Goal: Navigation & Orientation: Find specific page/section

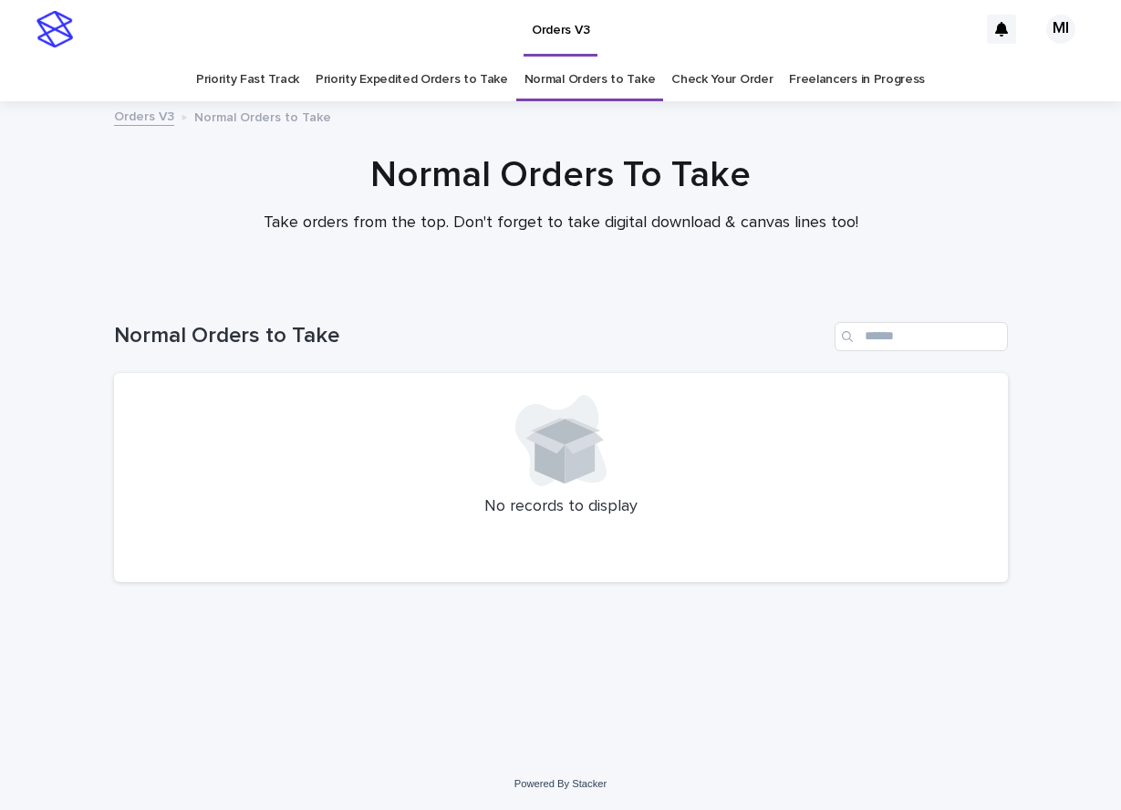
click at [455, 82] on link "Priority Expedited Orders to Take" at bounding box center [412, 79] width 192 height 43
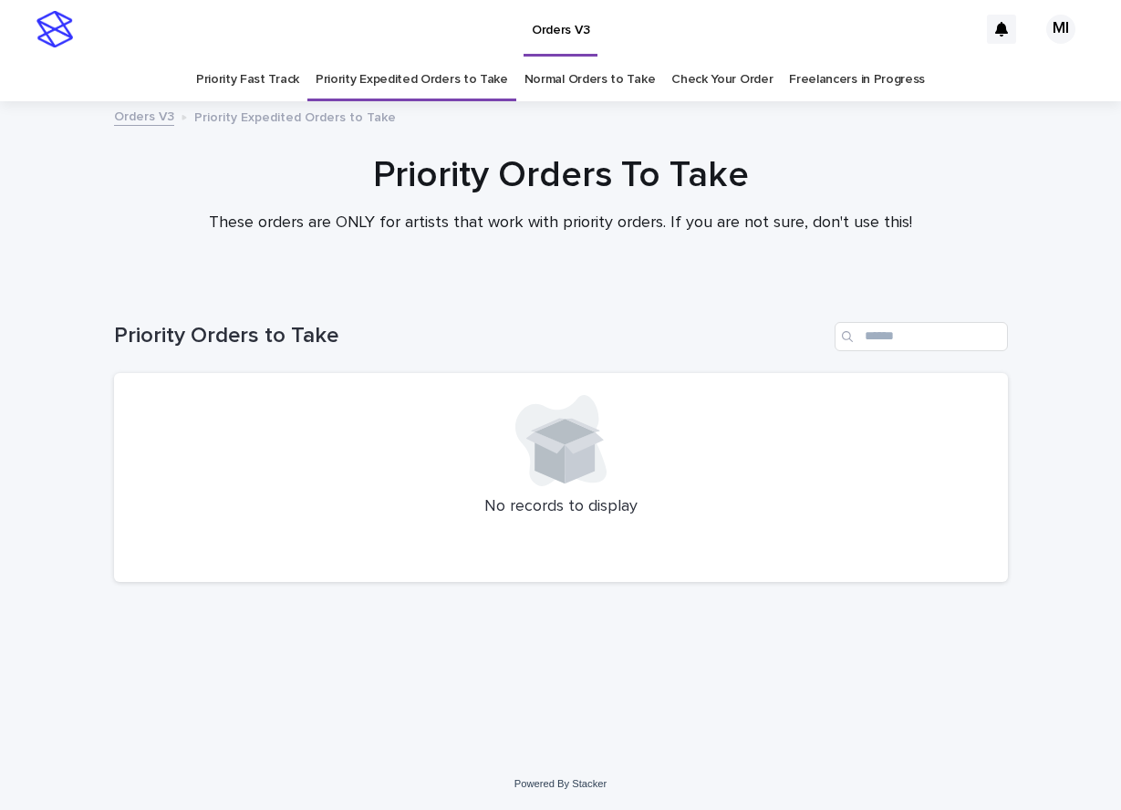
click at [277, 84] on link "Priority Fast Track" at bounding box center [247, 79] width 103 height 43
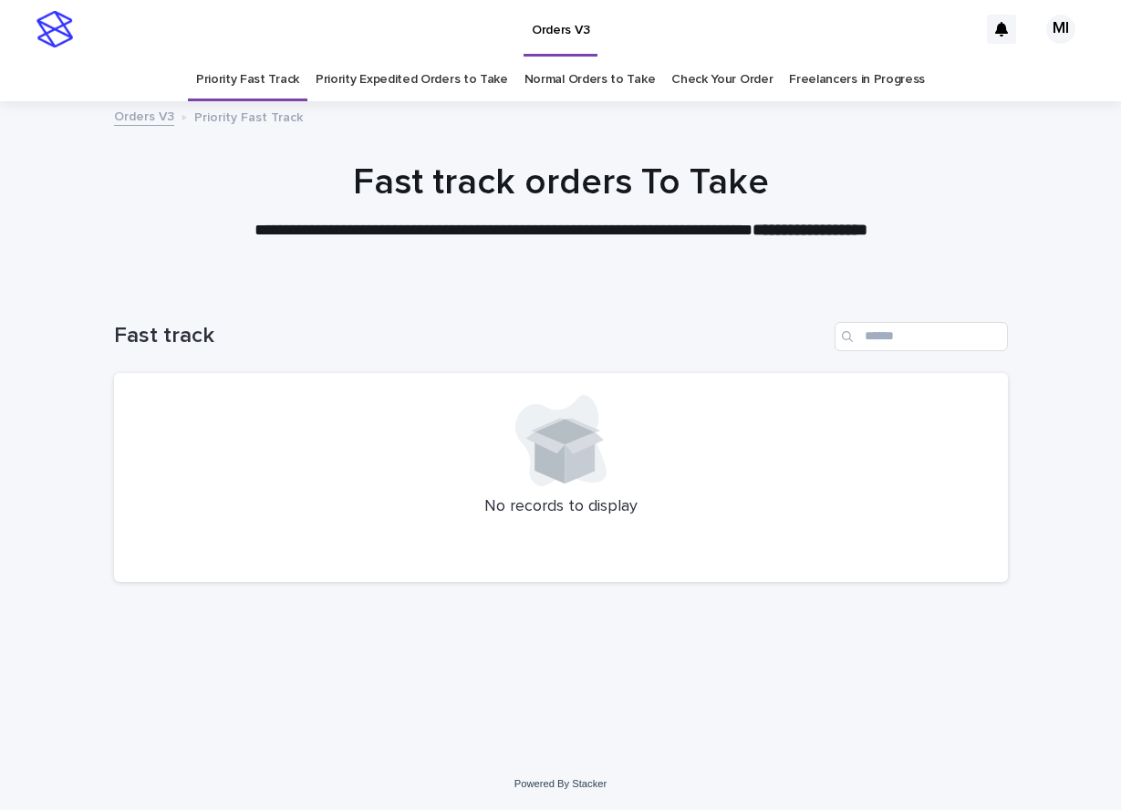
click at [690, 75] on link "Check Your Order" at bounding box center [721, 79] width 101 height 43
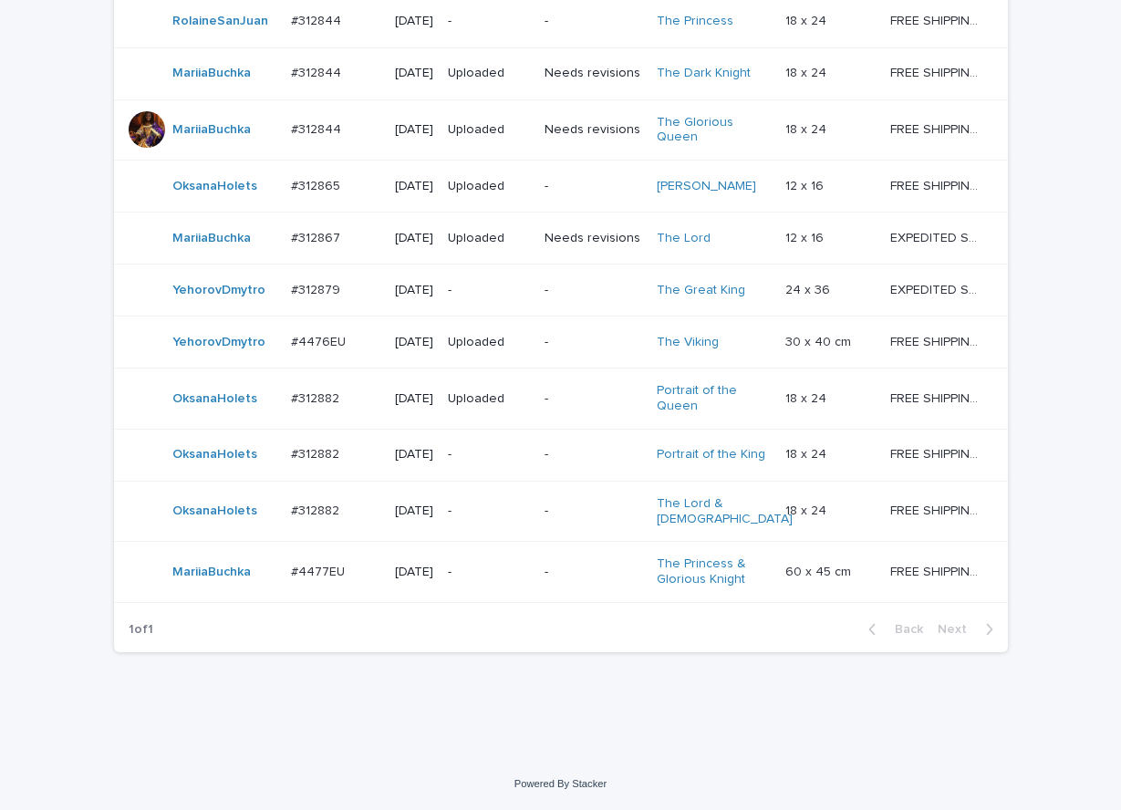
scroll to position [1190, 0]
